Goal: Check status: Check status

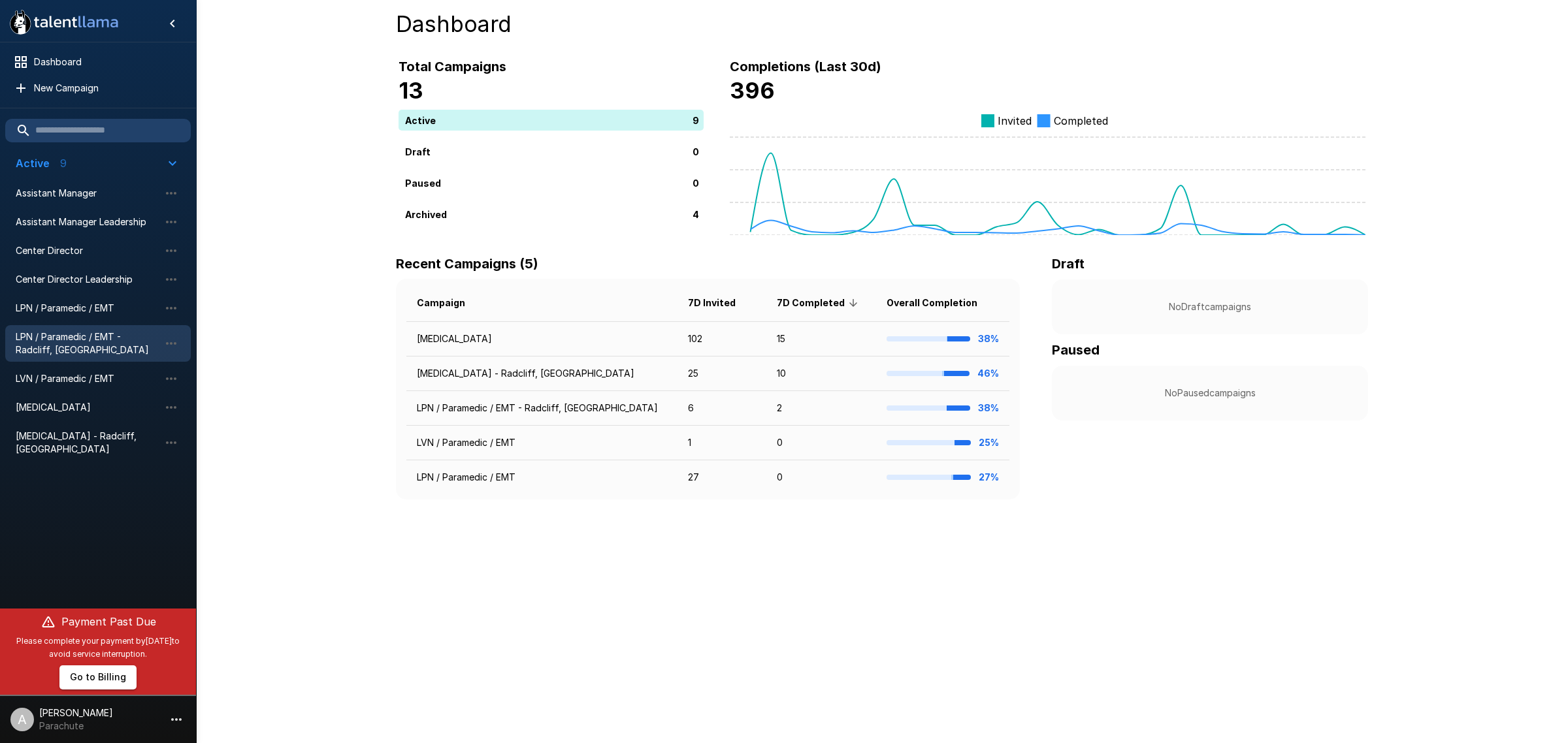
click at [65, 334] on span "LPN / Paramedic / EMT - Radcliff, [GEOGRAPHIC_DATA]" at bounding box center [87, 343] width 144 height 26
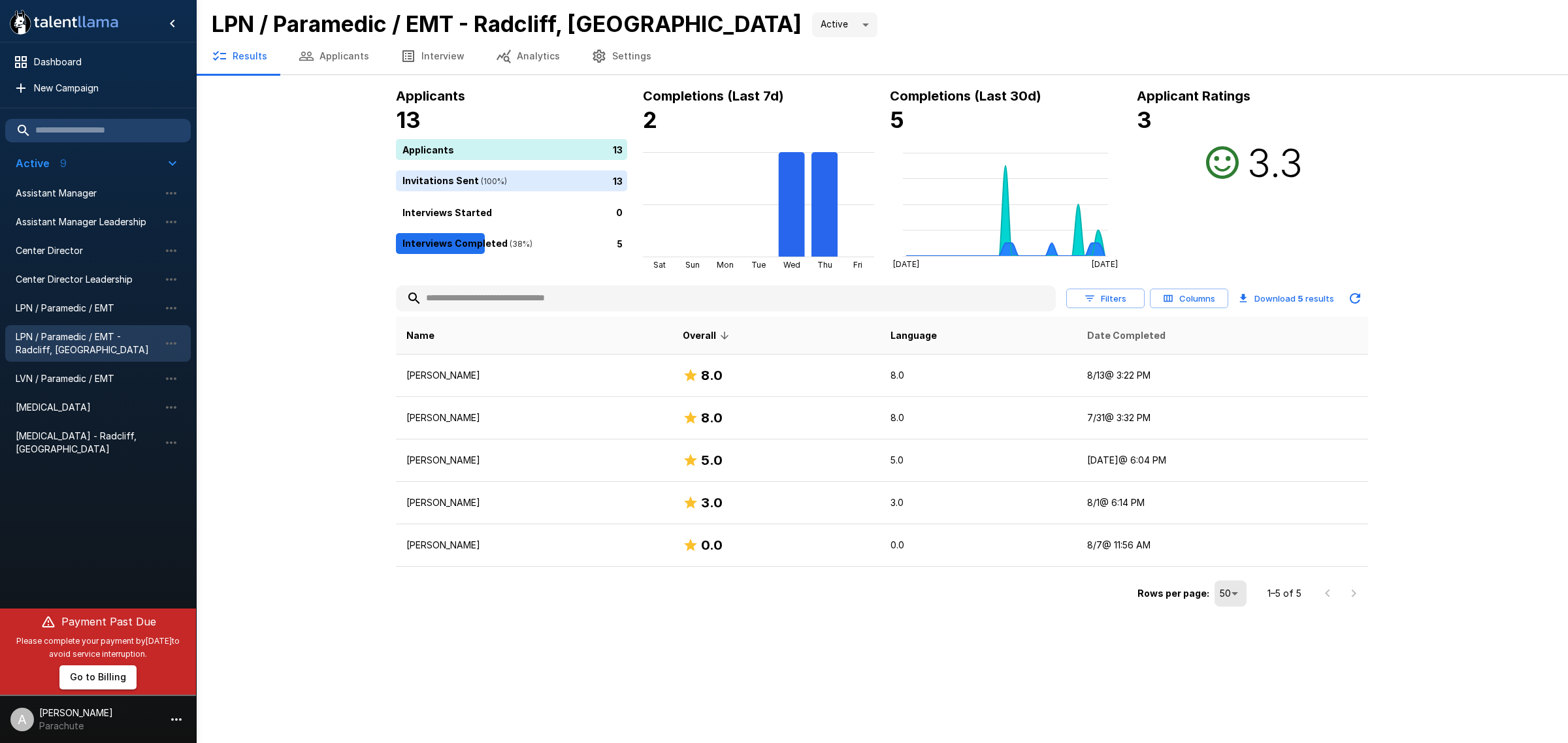
click at [1113, 331] on span "Date Completed" at bounding box center [1126, 335] width 79 height 15
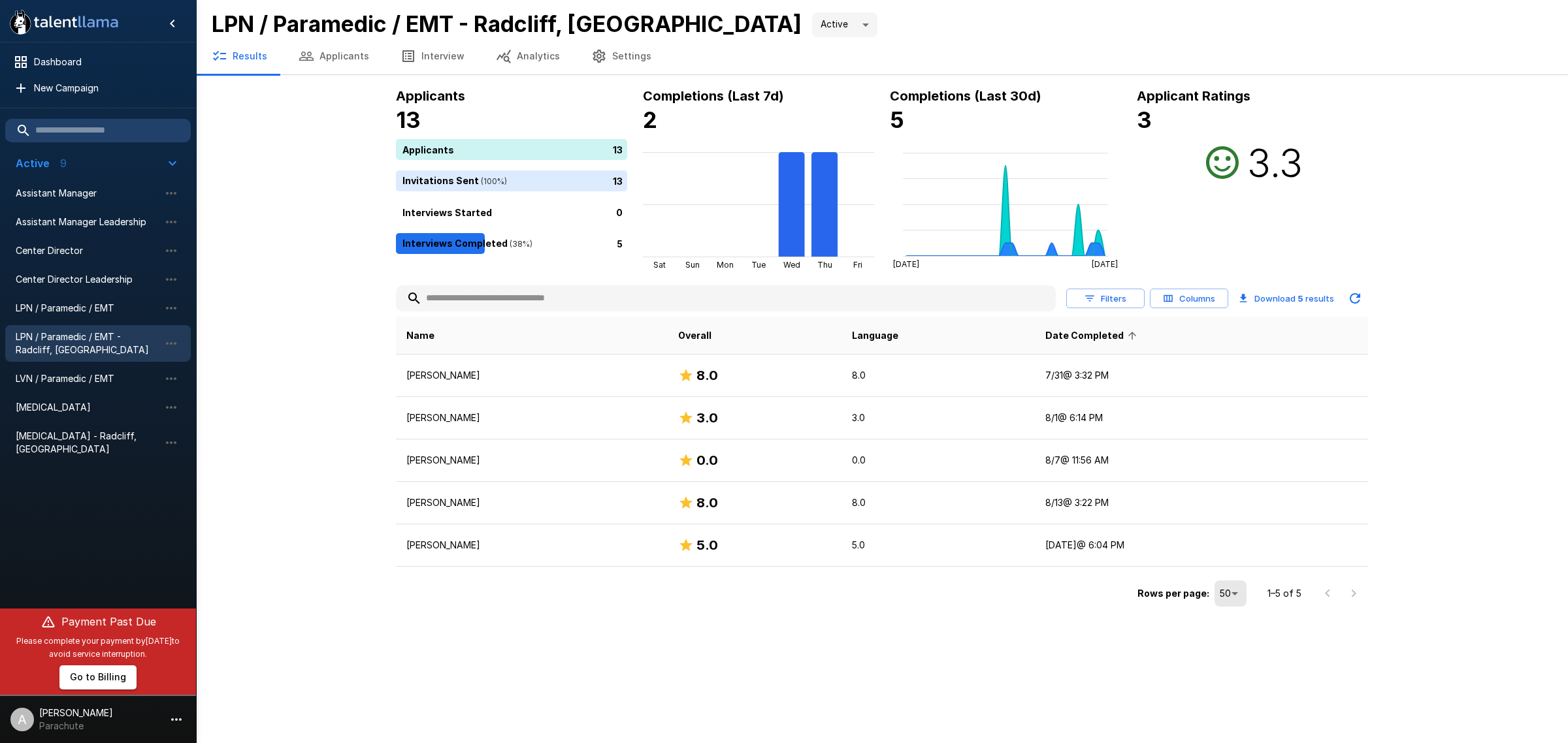
click at [1113, 331] on span "Date Completed" at bounding box center [1092, 335] width 95 height 15
click at [106, 304] on span "LPN / Paramedic / EMT" at bounding box center [87, 308] width 144 height 13
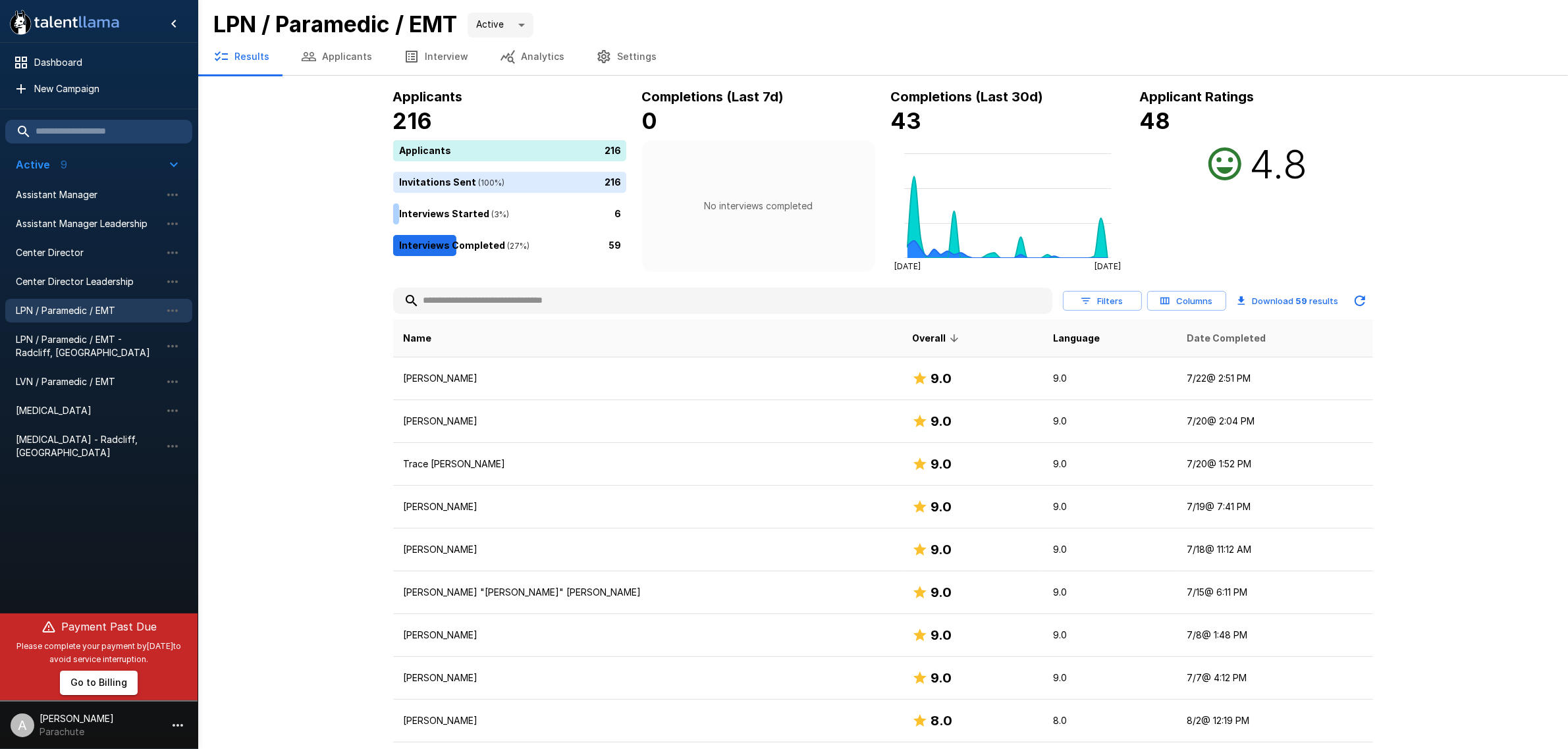
click at [1187, 331] on span "Date Completed" at bounding box center [1226, 338] width 79 height 16
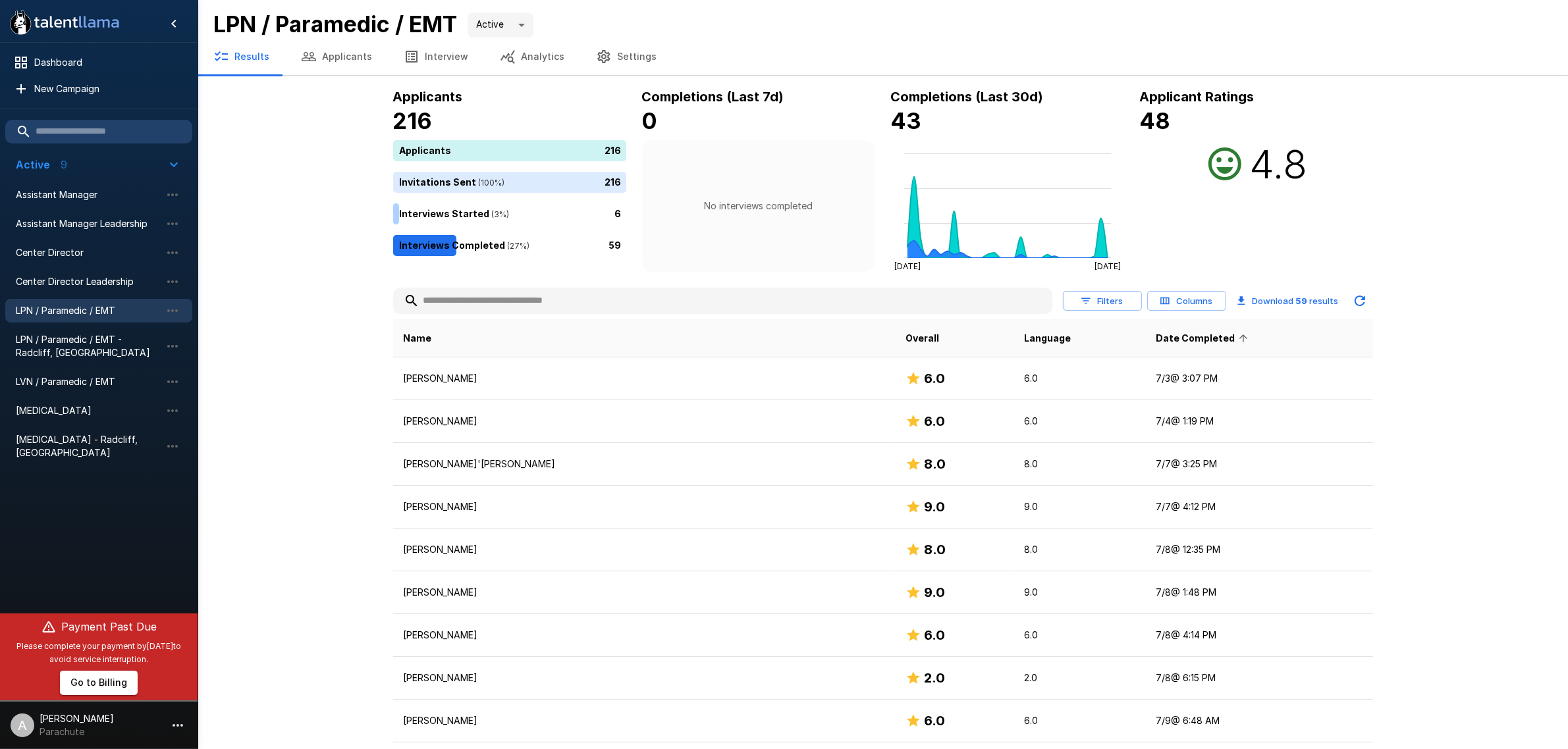
click at [1156, 331] on span "Date Completed" at bounding box center [1203, 338] width 96 height 16
click at [84, 431] on div "[MEDICAL_DATA] - Radcliff, [GEOGRAPHIC_DATA]" at bounding box center [99, 447] width 187 height 37
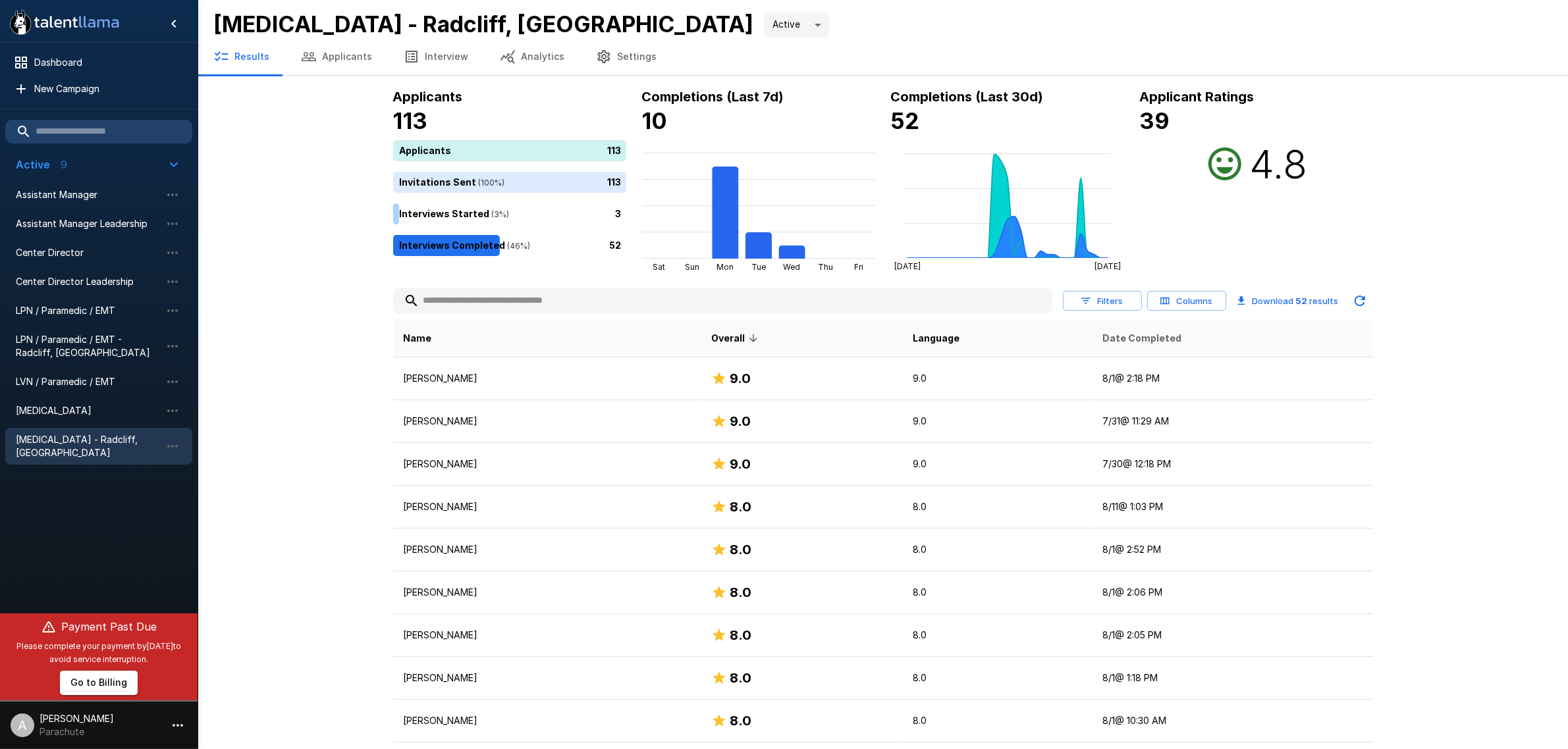
click at [1141, 339] on span "Date Completed" at bounding box center [1142, 338] width 79 height 16
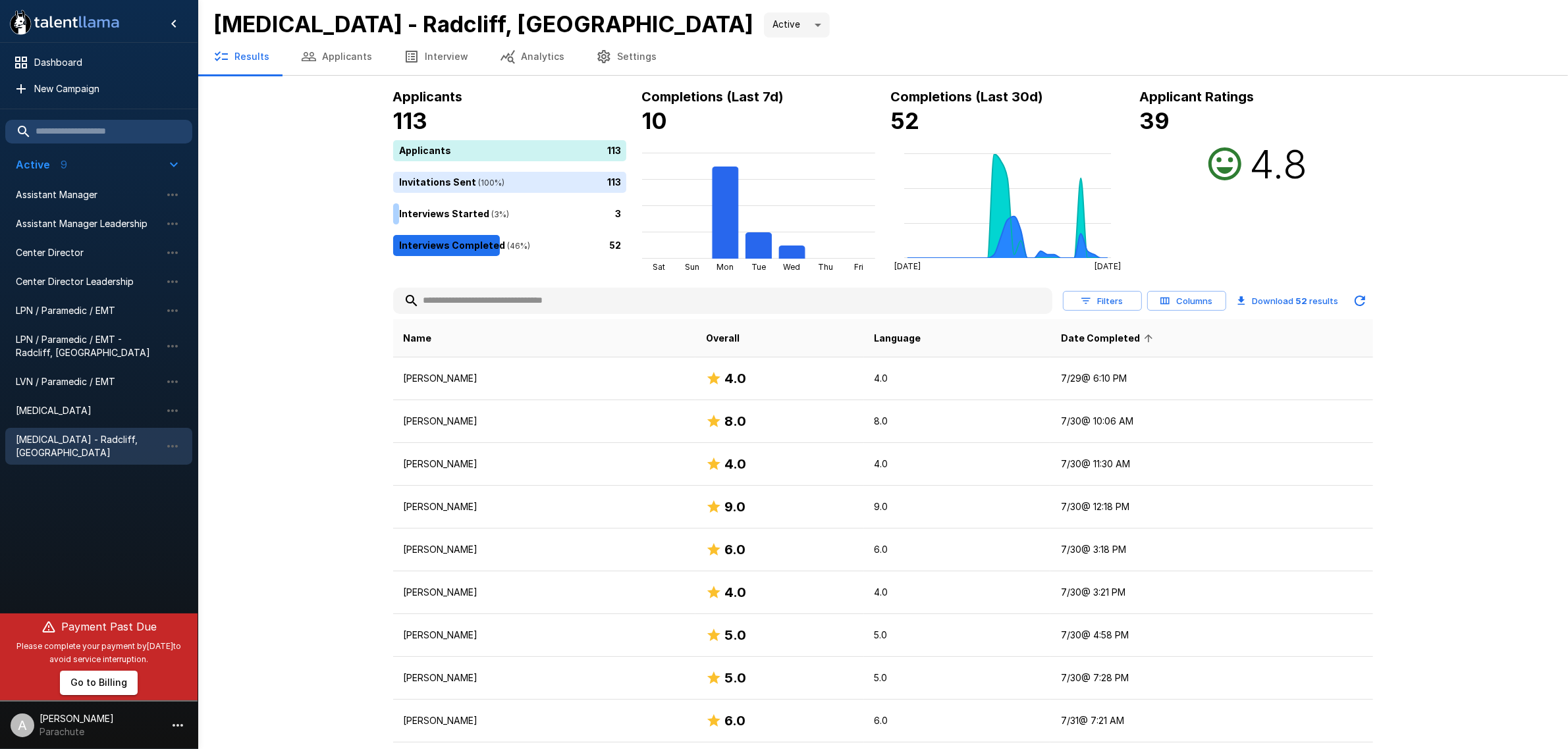
click at [1140, 339] on span "Date Completed" at bounding box center [1108, 338] width 96 height 16
